Goal: Task Accomplishment & Management: Manage account settings

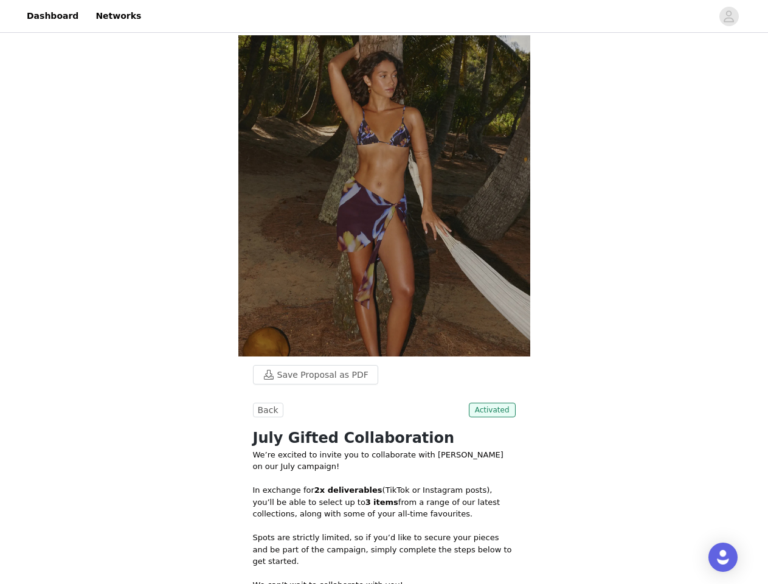
click at [384, 292] on img at bounding box center [384, 195] width 292 height 321
click at [384, 16] on div at bounding box center [430, 15] width 564 height 27
click at [729, 16] on icon "avatar" at bounding box center [729, 16] width 12 height 19
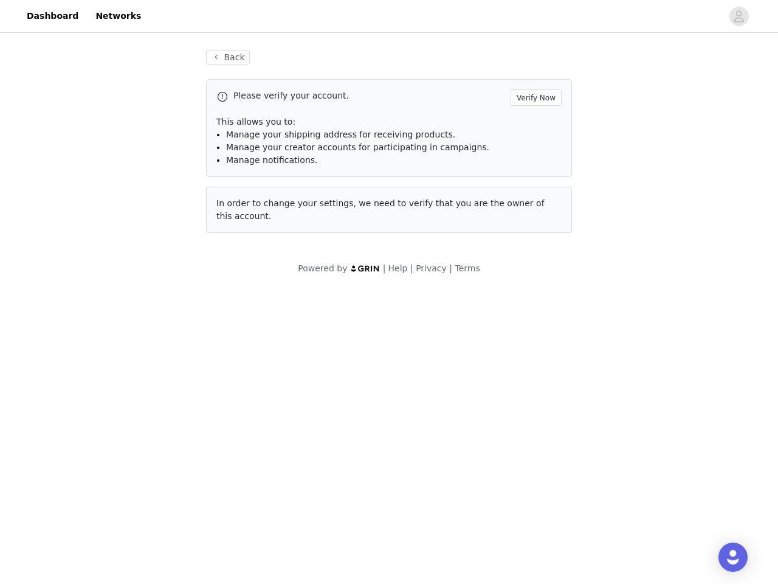
click at [310, 375] on body "Dashboard Networks Back Please verify your account. Verify Now This allows you …" at bounding box center [389, 292] width 778 height 584
click at [266, 410] on body "Dashboard Networks Back Please verify your account. Verify Now This allows you …" at bounding box center [389, 292] width 778 height 584
click at [494, 410] on body "Dashboard Networks Back Please verify your account. Verify Now This allows you …" at bounding box center [389, 292] width 778 height 584
click at [723, 557] on div "Open Intercom Messenger" at bounding box center [733, 556] width 29 height 29
